Goal: Task Accomplishment & Management: Complete application form

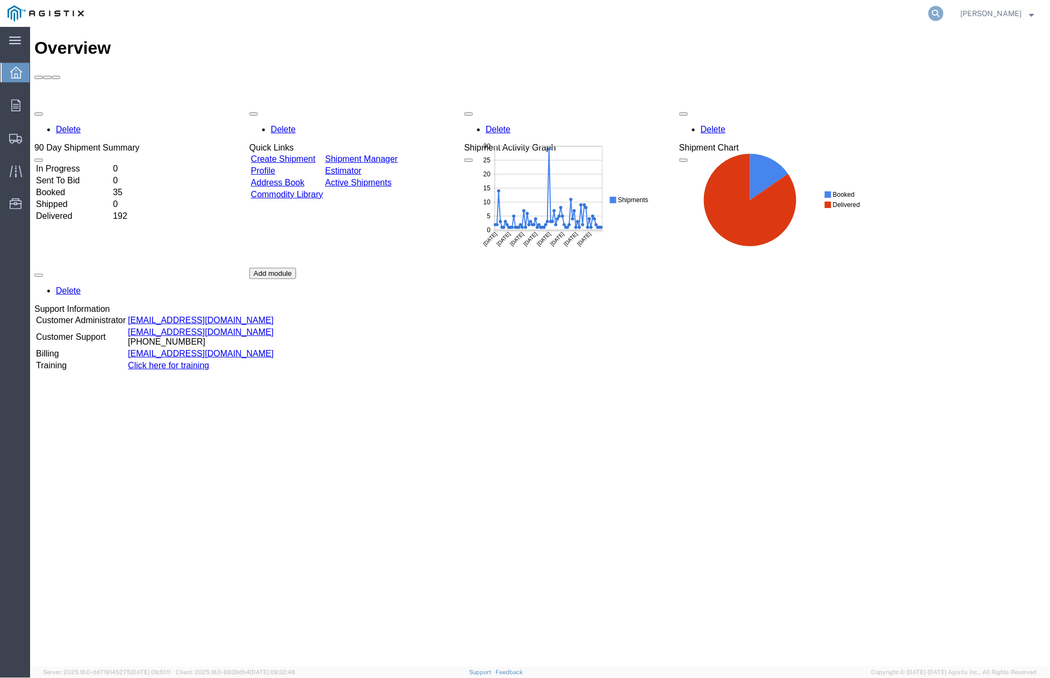
click at [943, 17] on icon at bounding box center [935, 13] width 15 height 15
paste input "56571590"
click at [943, 16] on icon at bounding box center [935, 13] width 15 height 15
type input "56571590"
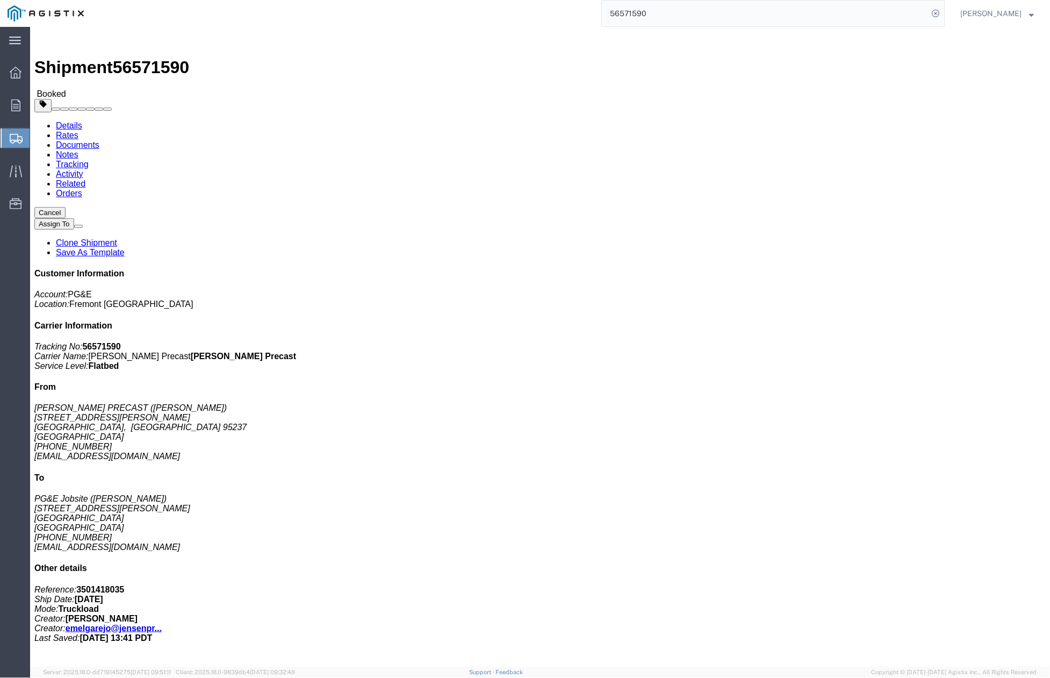
click div "Shipment Detail Ship From [PERSON_NAME] PRECAST ([PERSON_NAME]) [STREET_ADDRESS…"
click link "Clone Shipment"
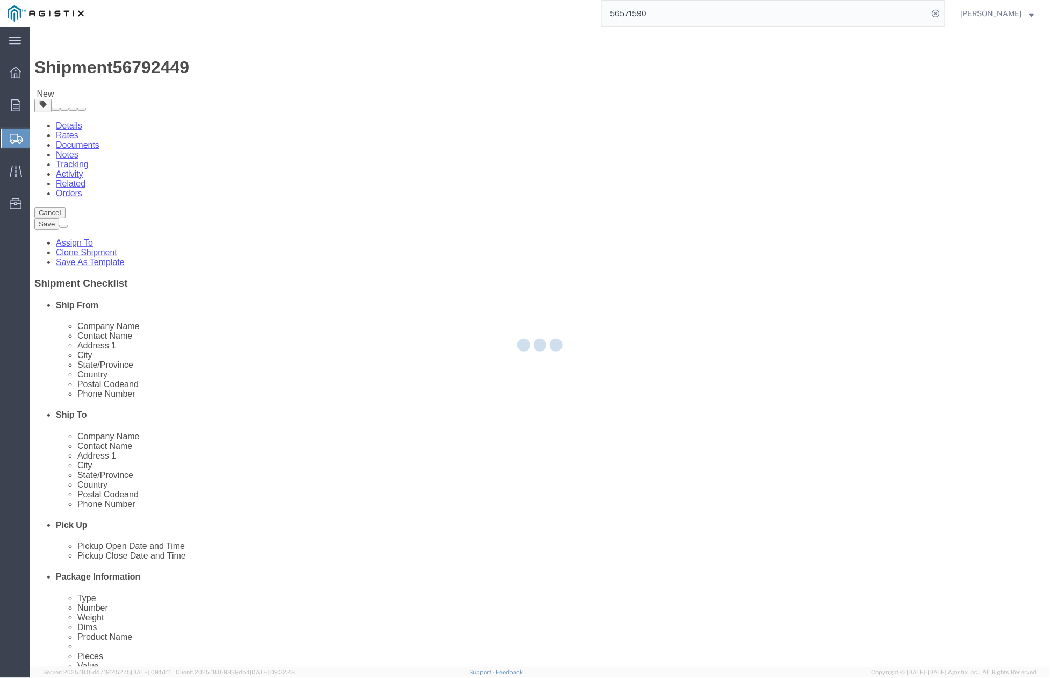
select select
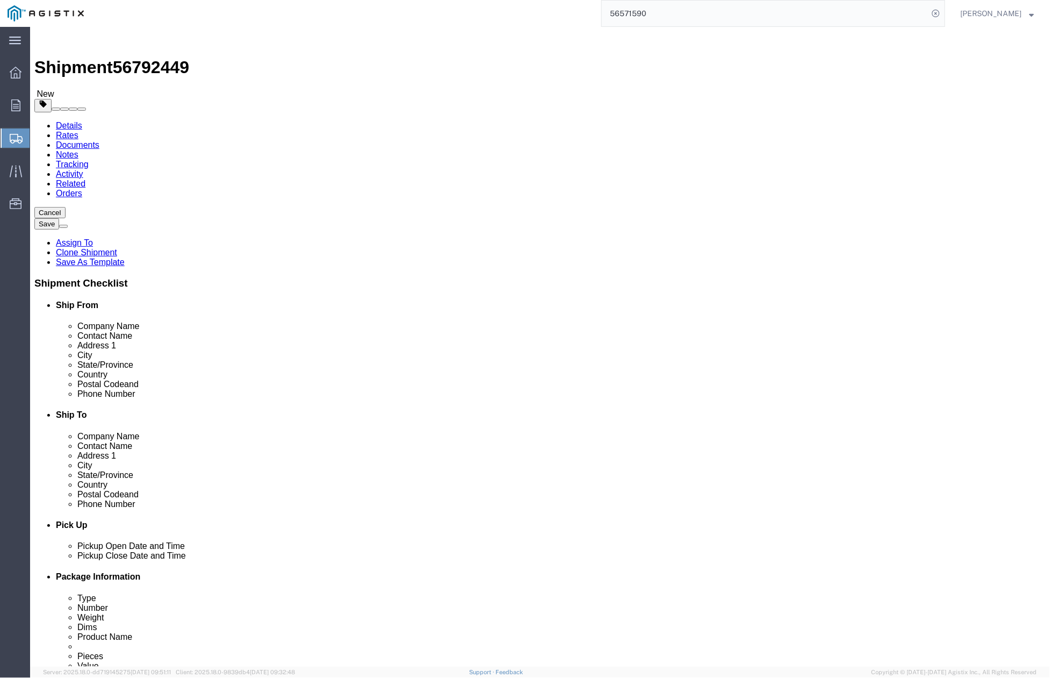
drag, startPoint x: 619, startPoint y: 313, endPoint x: 548, endPoint y: 320, distance: 71.2
click div "Location My Profile Location (OBSOLETE) [PERSON_NAME] SC - GC TRAILER (OBSOLETE…"
paste input "[PERSON_NAME]"
type input "[PERSON_NAME]"
drag, startPoint x: 635, startPoint y: 330, endPoint x: 542, endPoint y: 336, distance: 92.6
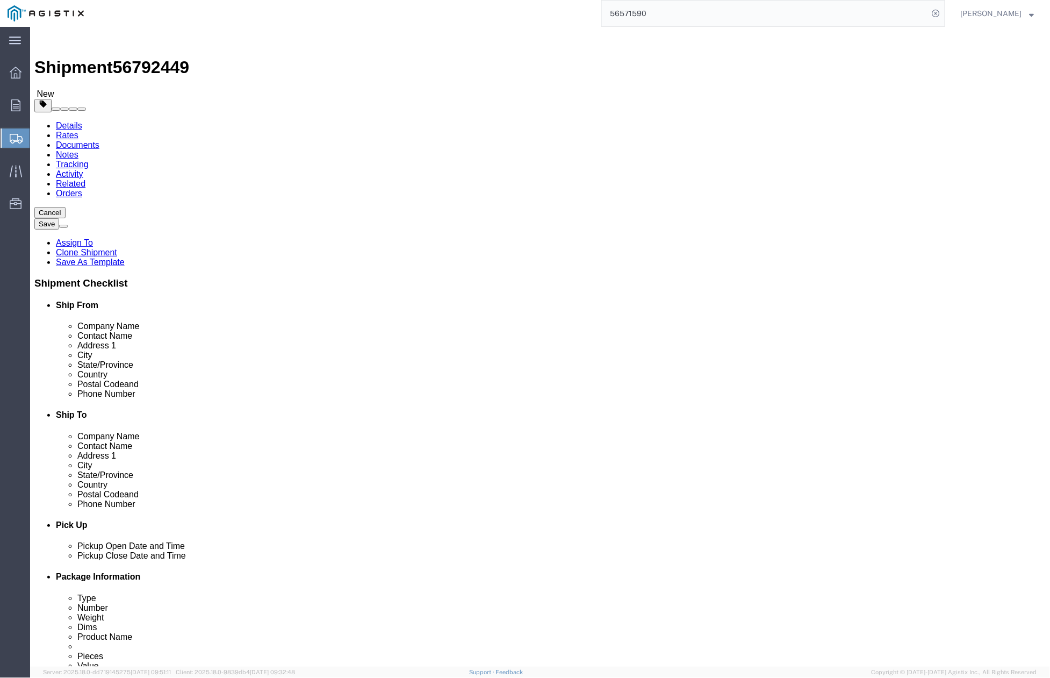
click div "[STREET_ADDRESS][PERSON_NAME]"
paste input "[STREET_ADDRESS]"
type input "[STREET_ADDRESS]"
drag, startPoint x: 600, startPoint y: 373, endPoint x: 544, endPoint y: 378, distance: 56.1
click div "[GEOGRAPHIC_DATA]"
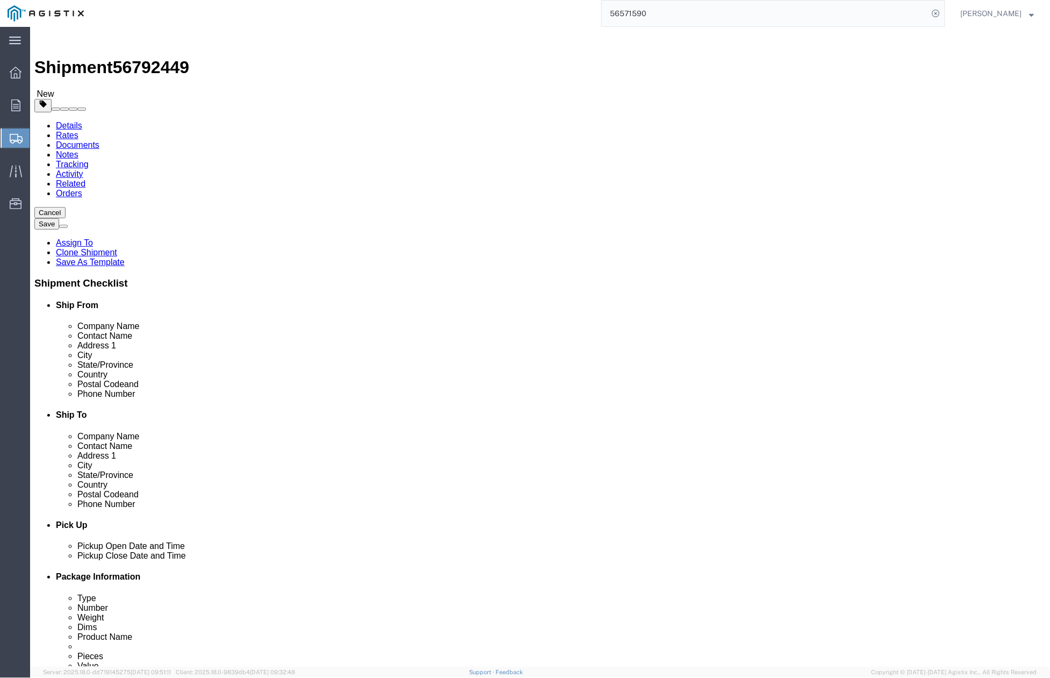
paste input "Hayward"
type input "Hayward"
drag, startPoint x: 592, startPoint y: 438, endPoint x: 551, endPoint y: 421, distance: 44.1
click div "Postal Code 94110"
paste input "544"
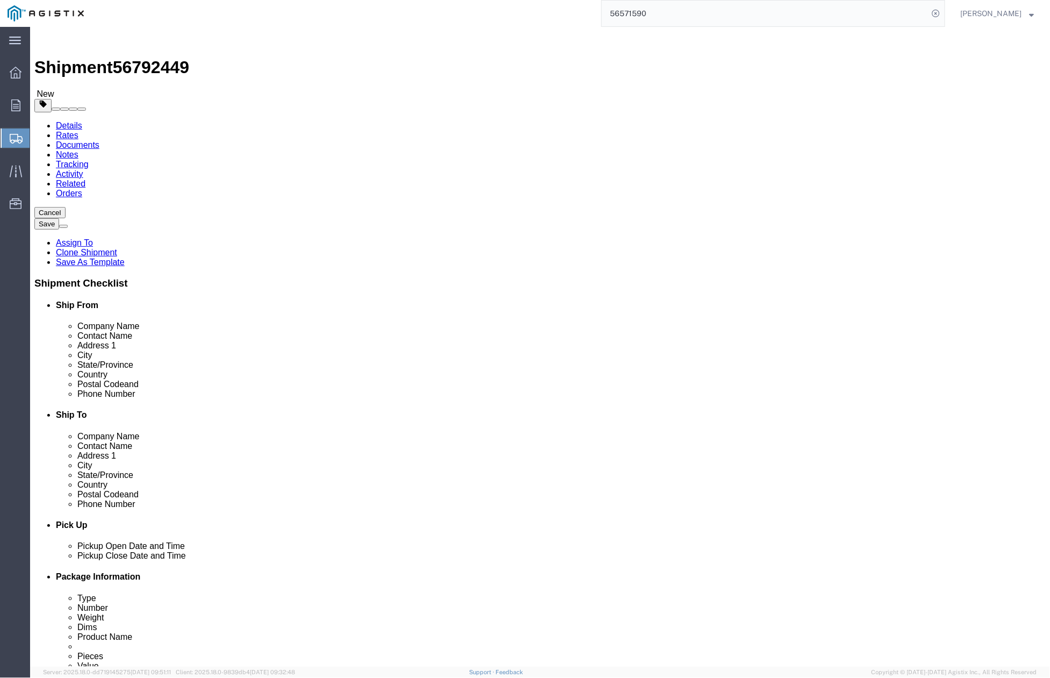
type input "94544"
drag, startPoint x: 637, startPoint y: 464, endPoint x: 626, endPoint y: 461, distance: 11.6
click div "[PHONE_NUMBER]"
drag, startPoint x: 633, startPoint y: 456, endPoint x: 555, endPoint y: 455, distance: 77.9
click div "[PHONE_NUMBER]"
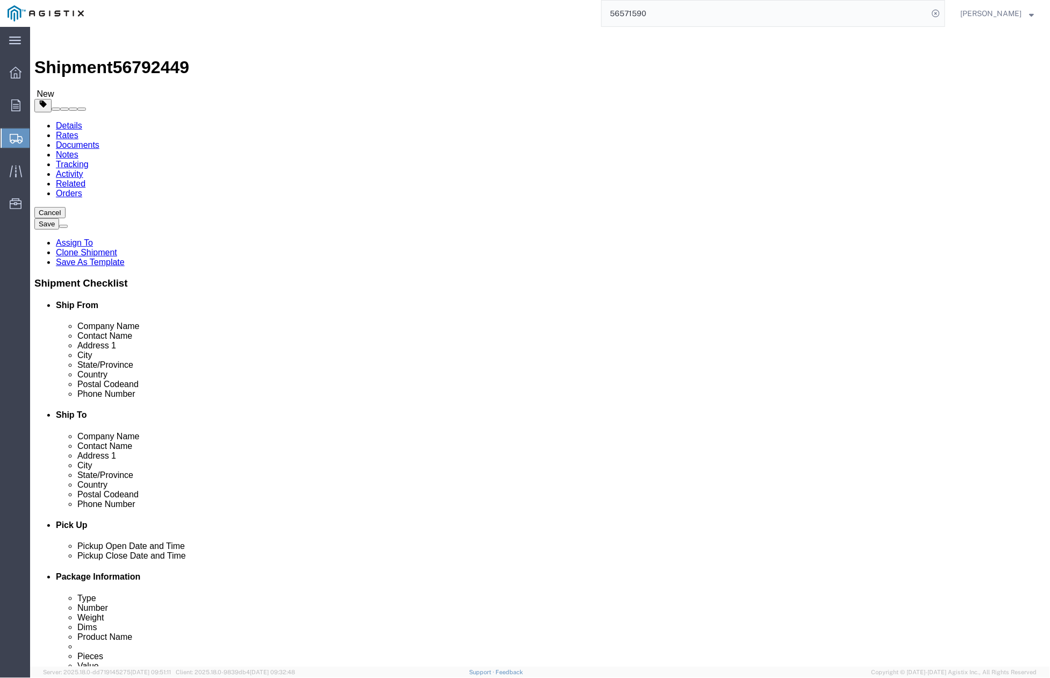
paste input "[PHONE_NUMBER]"
type input "[PHONE_NUMBER]"
drag, startPoint x: 630, startPoint y: 477, endPoint x: 551, endPoint y: 478, distance: 79.5
click input "[EMAIL_ADDRESS][DOMAIN_NAME]"
paste input "C2HU"
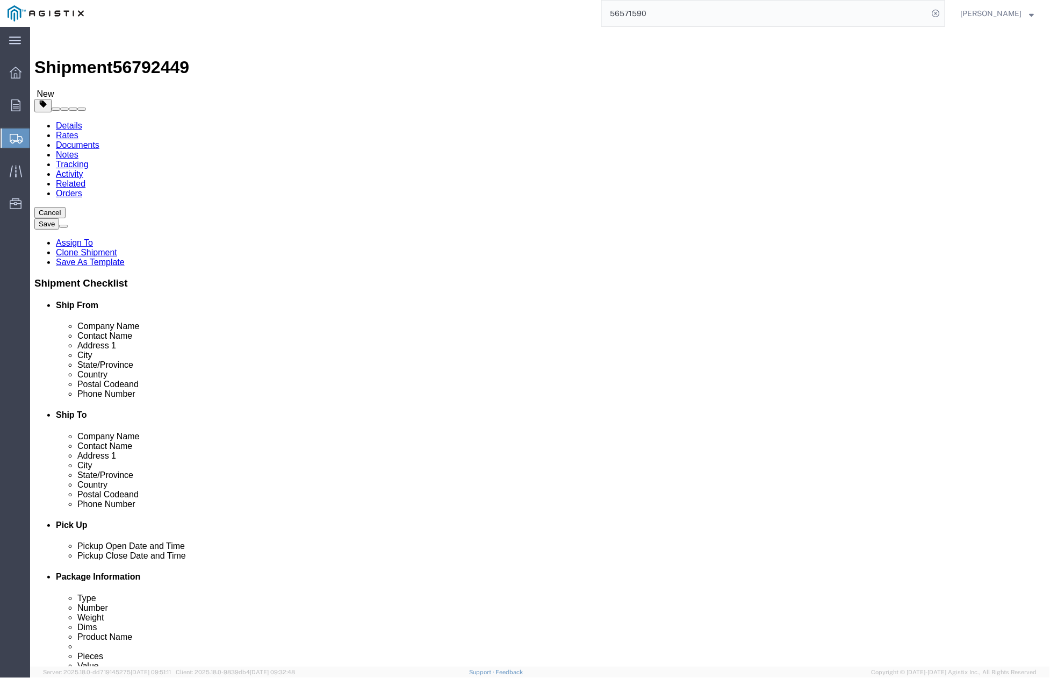
type input "[EMAIL_ADDRESS][DOMAIN_NAME]"
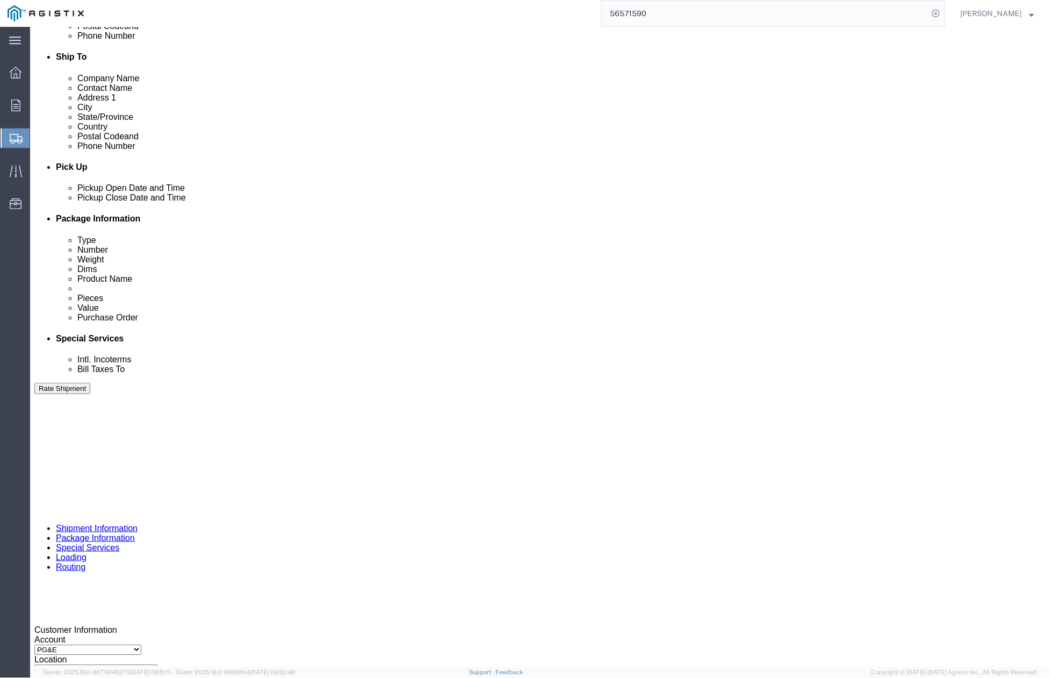
scroll to position [546, 0]
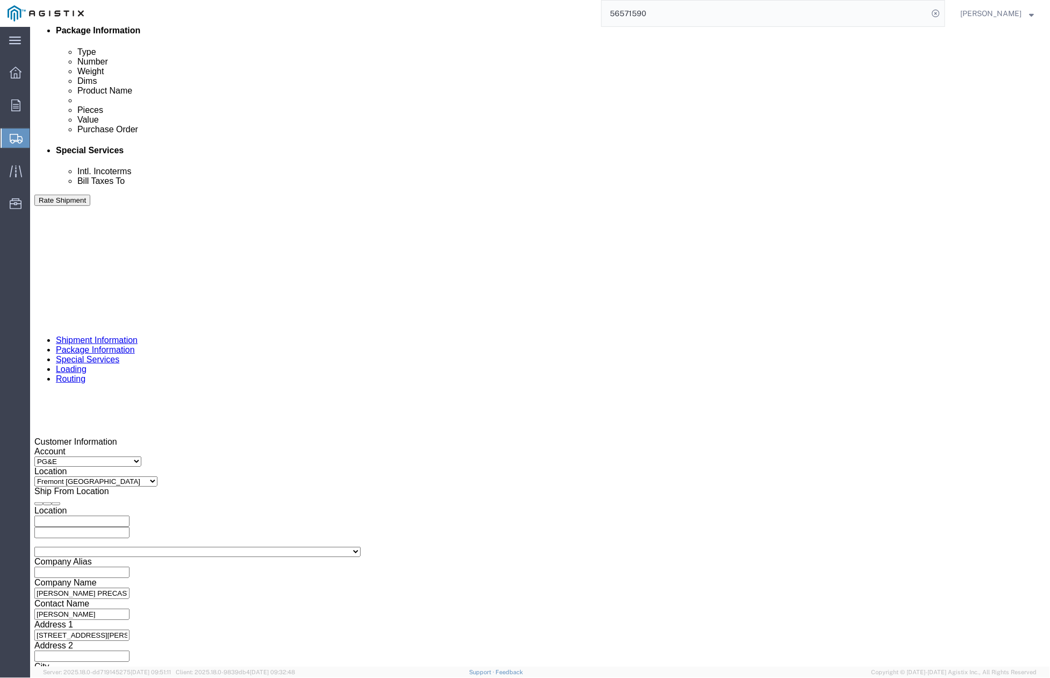
click div "[DATE] 4:15 PM"
click div "[DATE] 5:15 PM"
click div "Pickup Date: Pickup Start Date Pickup Start Time Pickup Open Date and Time [DAT…"
drag, startPoint x: 170, startPoint y: 376, endPoint x: 138, endPoint y: 376, distance: 32.2
click div "Select Account Type Activity ID Airline Appointment Number ASN Batch Request # …"
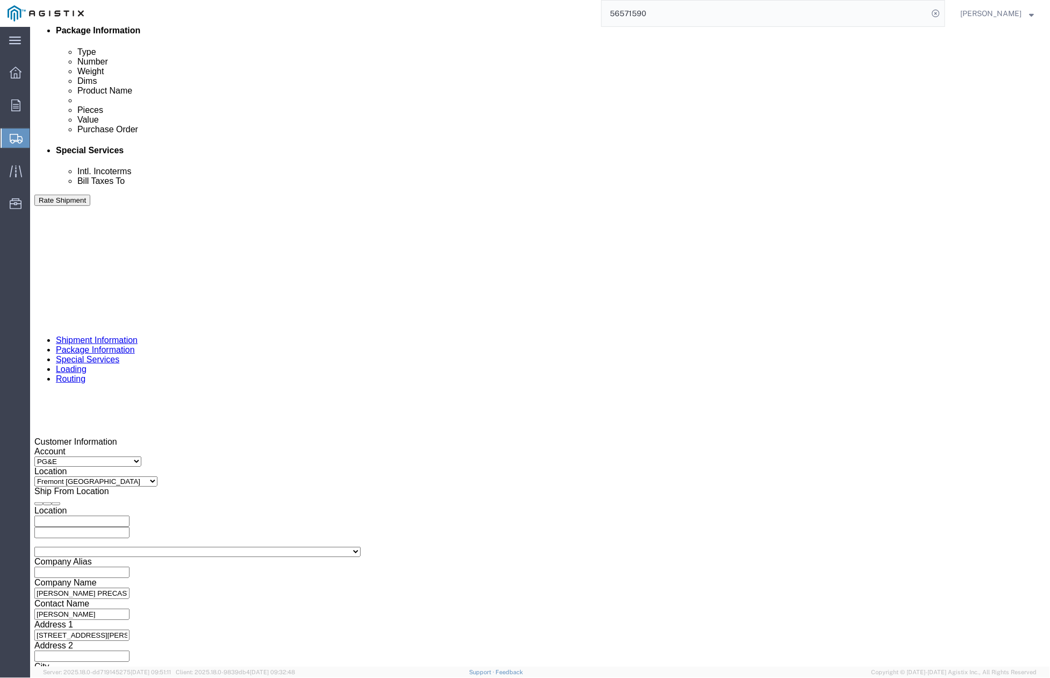
paste input "20813"
type input "3501420813"
drag, startPoint x: 421, startPoint y: 384, endPoint x: 388, endPoint y: 376, distance: 34.3
click div "Select Account Type Activity ID Airline Appointment Number ASN Batch Request # …"
paste input "8506"
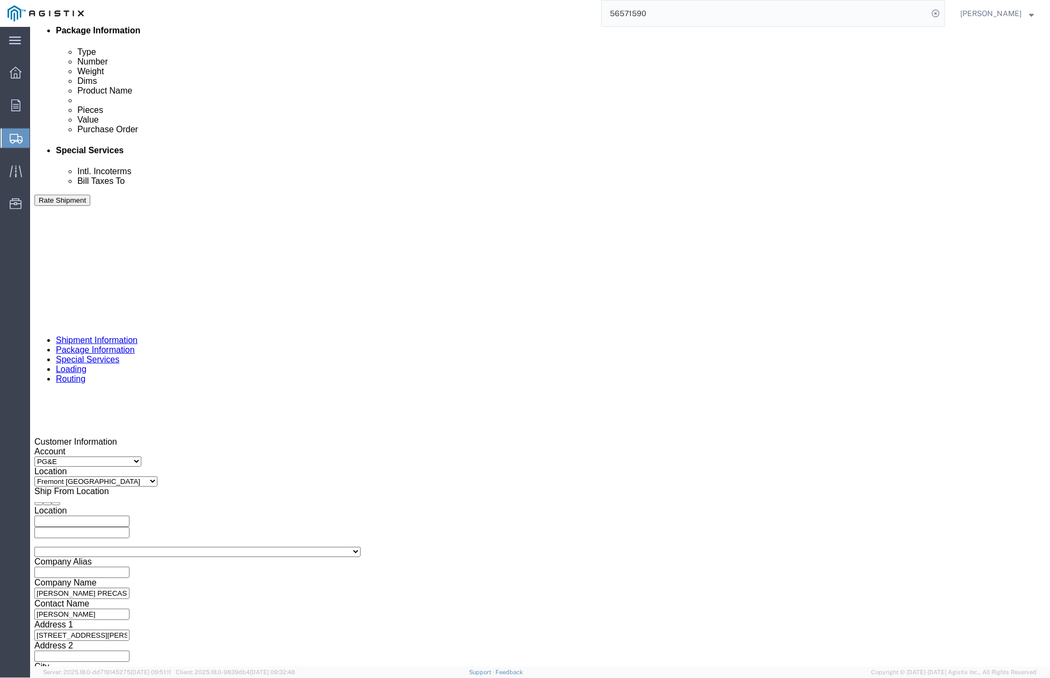
type input "408506"
click button "Continue"
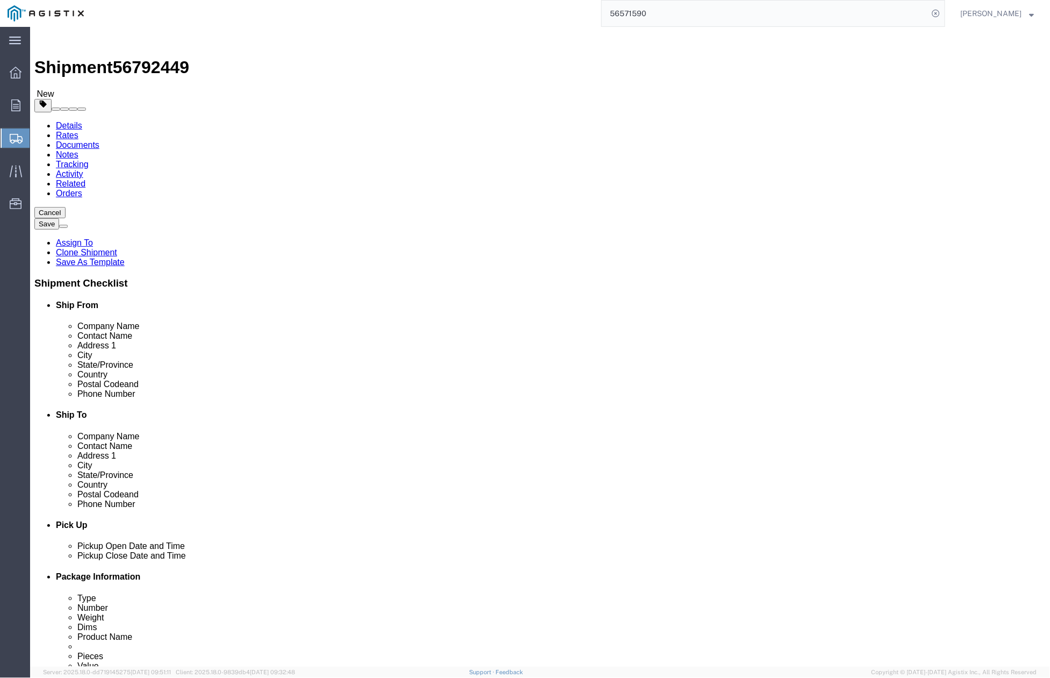
click dd "1.00 Each"
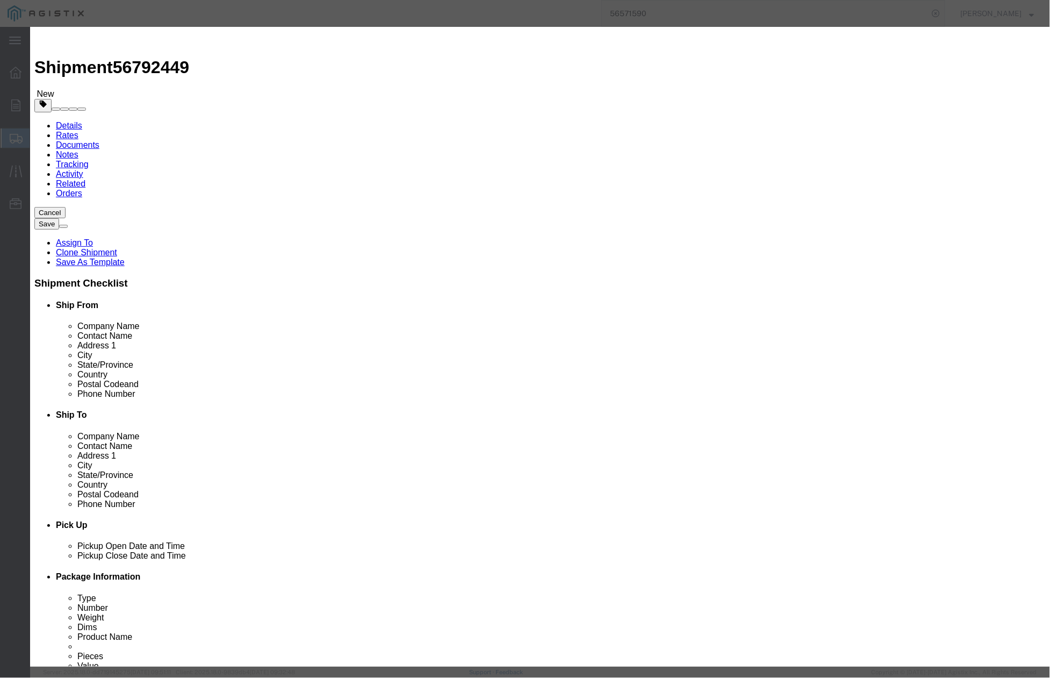
click div "Product Name Precast Pad Pieces 1.00 Select Bag Barrels 100Board Feet Bottle Bo…"
click input "Precast Pad"
type input "P"
type input "PRECAST PAD + # 5 SPLICE FVT ASSEMBLY"
drag, startPoint x: 334, startPoint y: 105, endPoint x: 316, endPoint y: 107, distance: 17.4
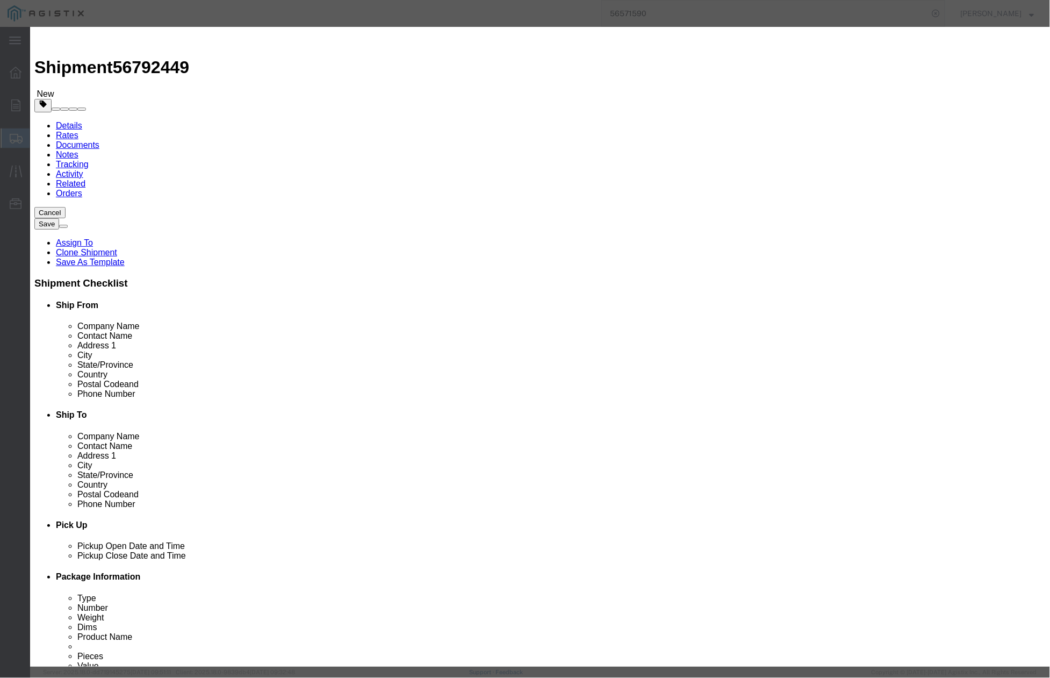
click div "1.00"
type input "2"
click div "Transport Notes"
click input "04-0292"
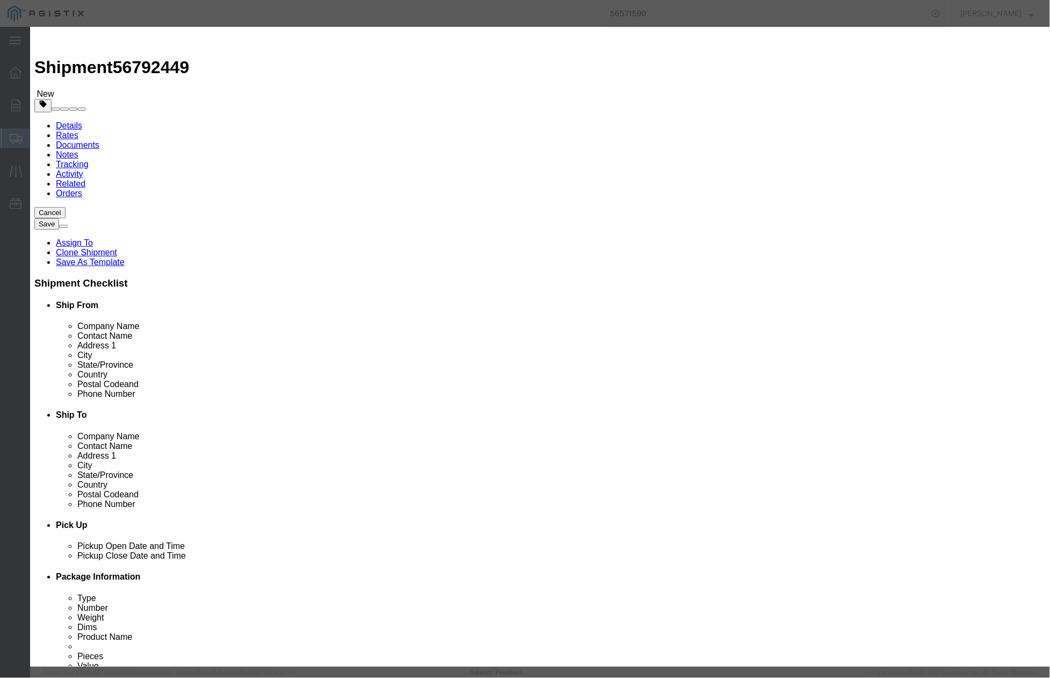
type input "04-0292 : 04-1668"
click button "Save & Close"
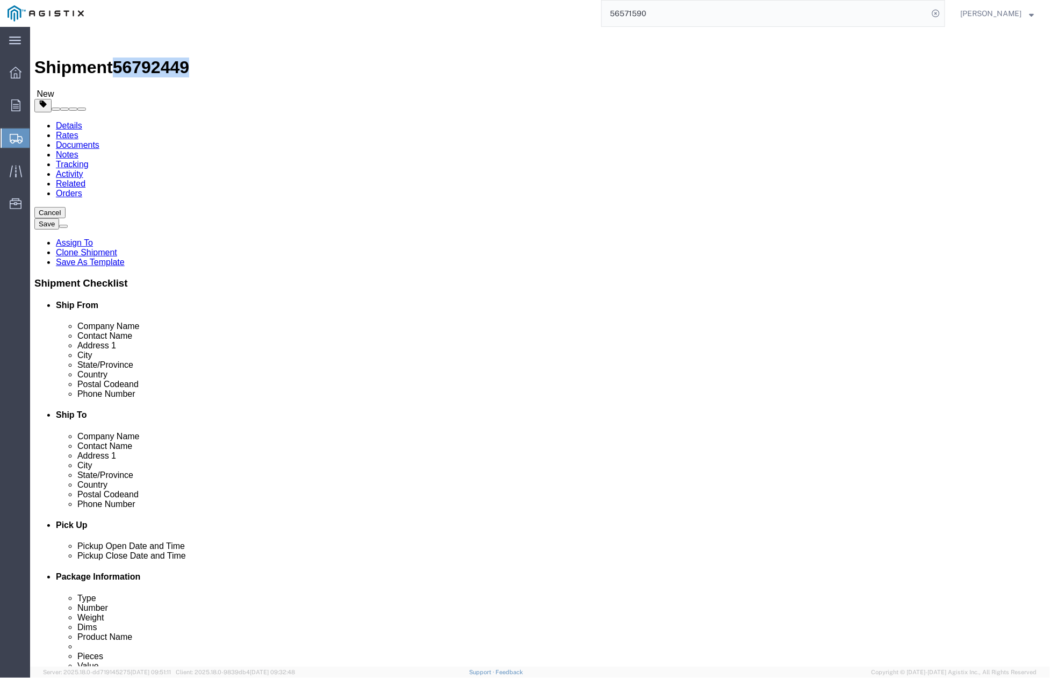
click div "Shipment 56792449 New"
copy span "56792449"
click button "Continue"
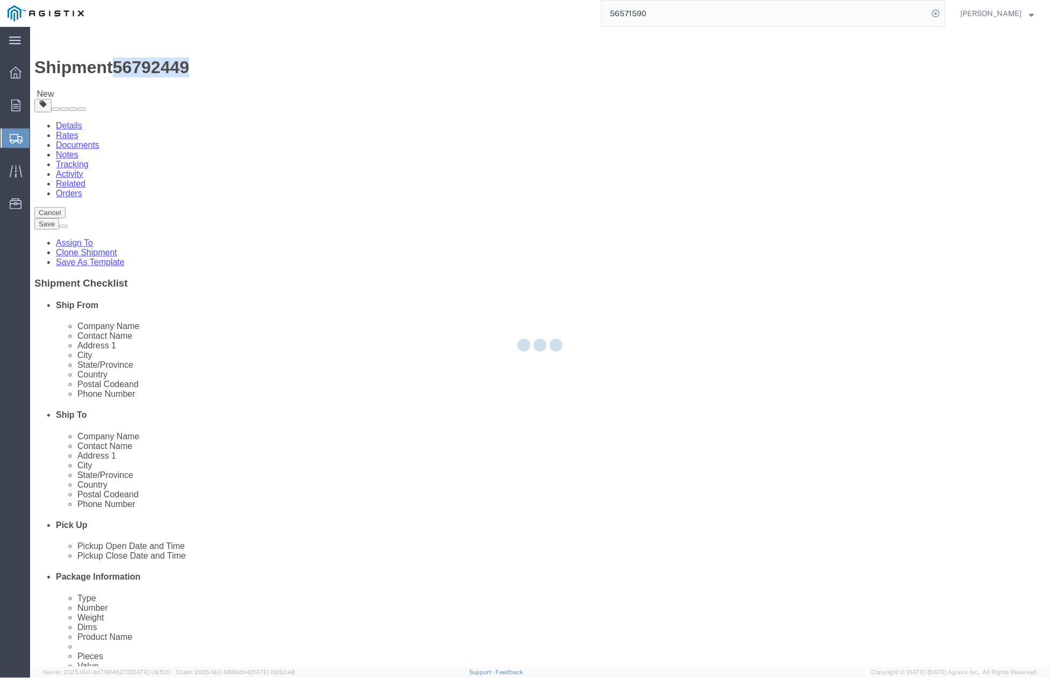
select select
select select "COSTCENTER"
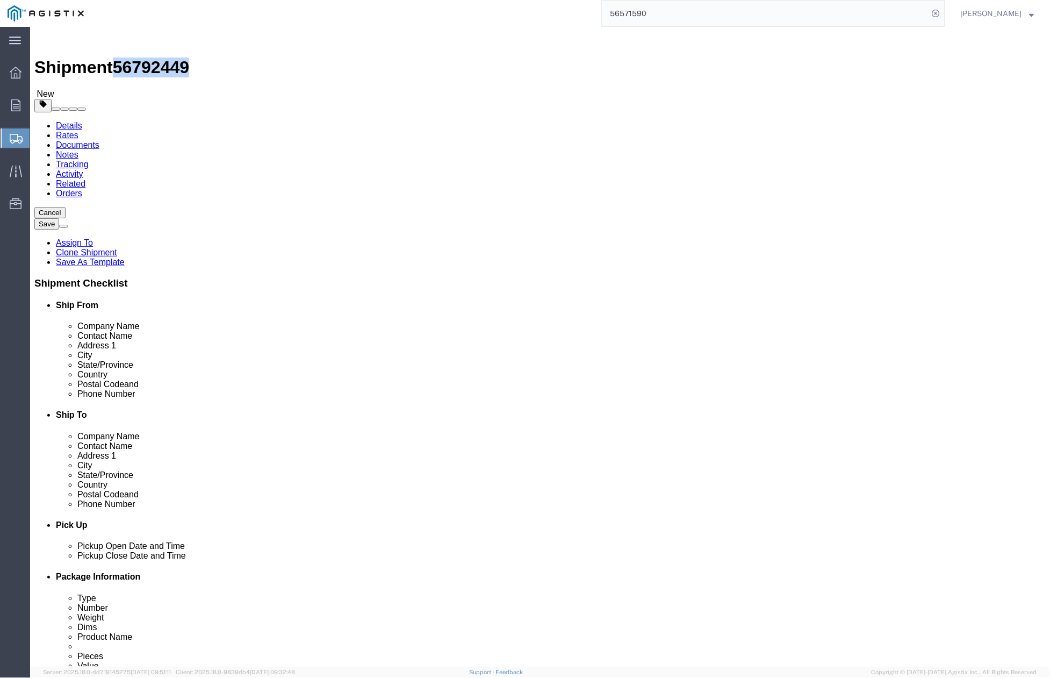
click button "Rate Shipment"
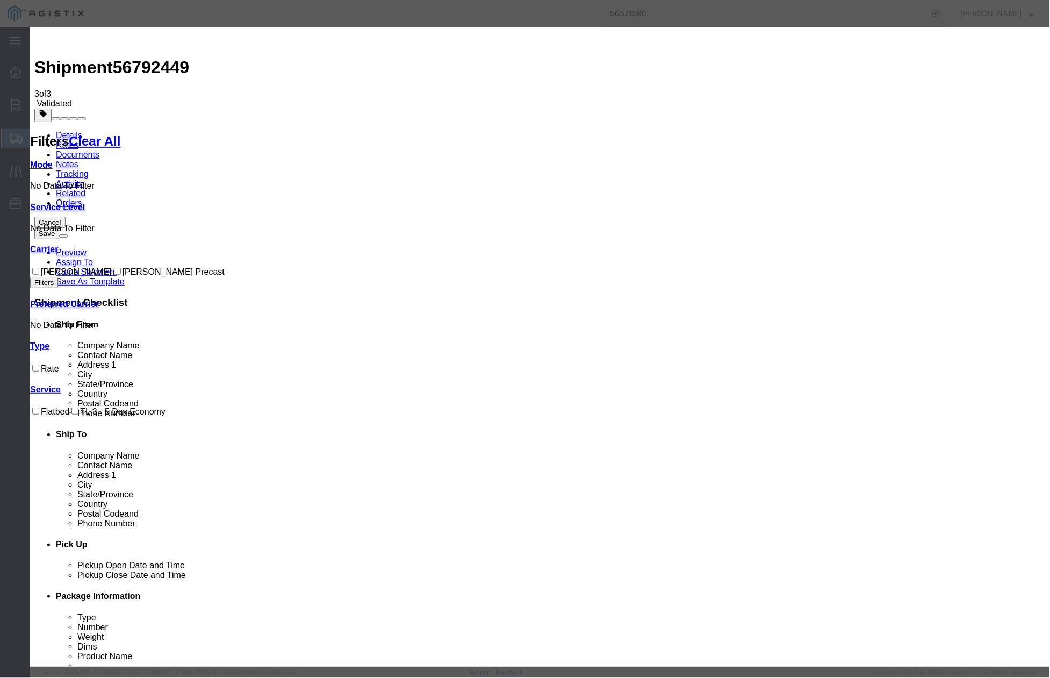
drag, startPoint x: 396, startPoint y: 107, endPoint x: 363, endPoint y: 111, distance: 33.0
paste input "56792449"
type input "56792449"
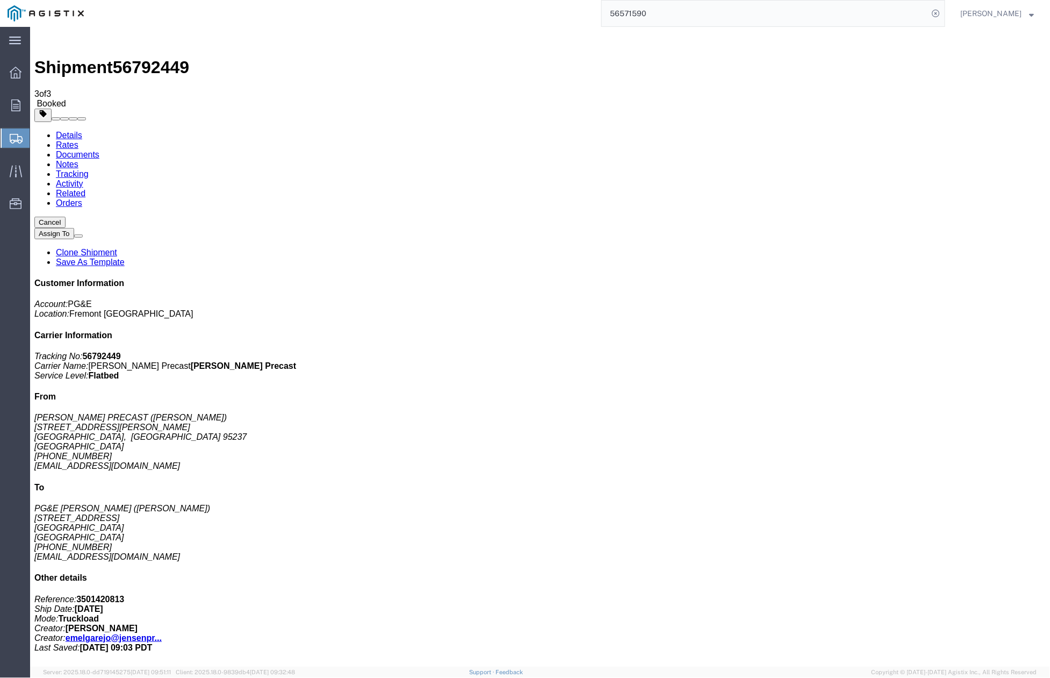
drag, startPoint x: 671, startPoint y: 380, endPoint x: 855, endPoint y: 28, distance: 397.0
